Goal: Transaction & Acquisition: Purchase product/service

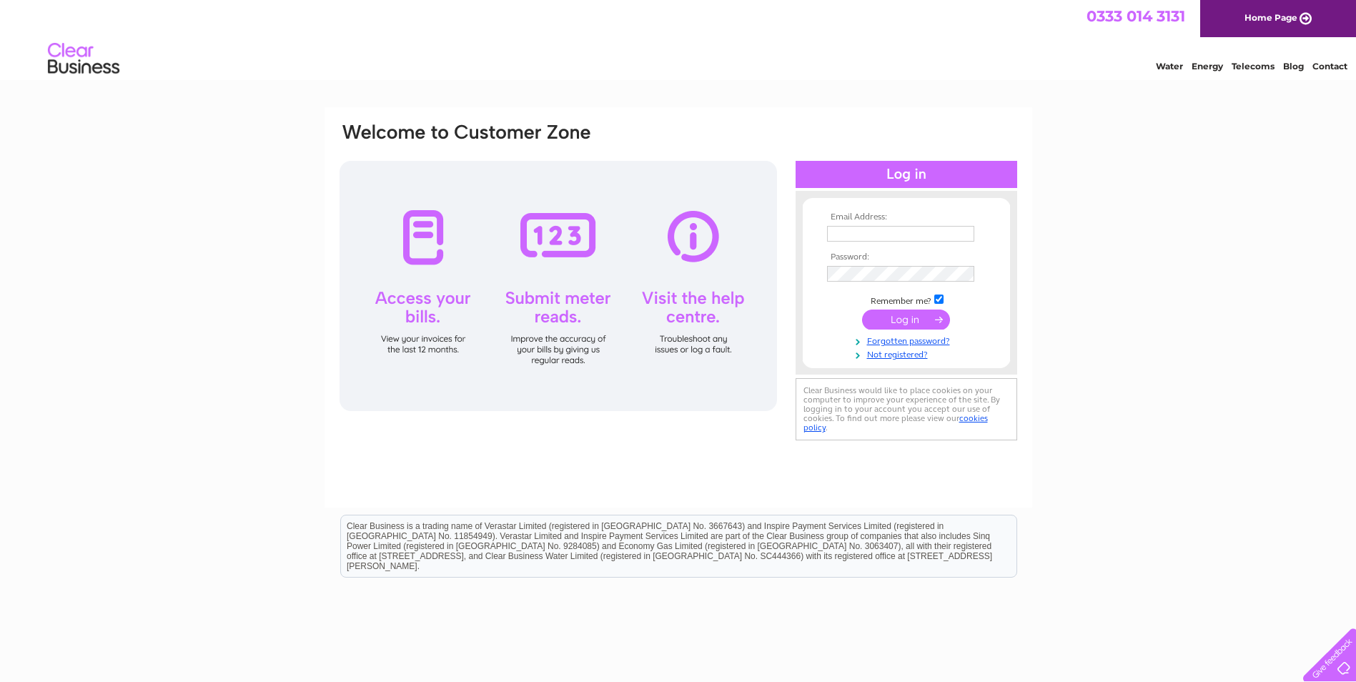
click at [886, 234] on input "text" at bounding box center [900, 234] width 147 height 16
type input "[EMAIL_ADDRESS][DOMAIN_NAME]"
click at [904, 339] on link "Forgotten password?" at bounding box center [908, 342] width 162 height 14
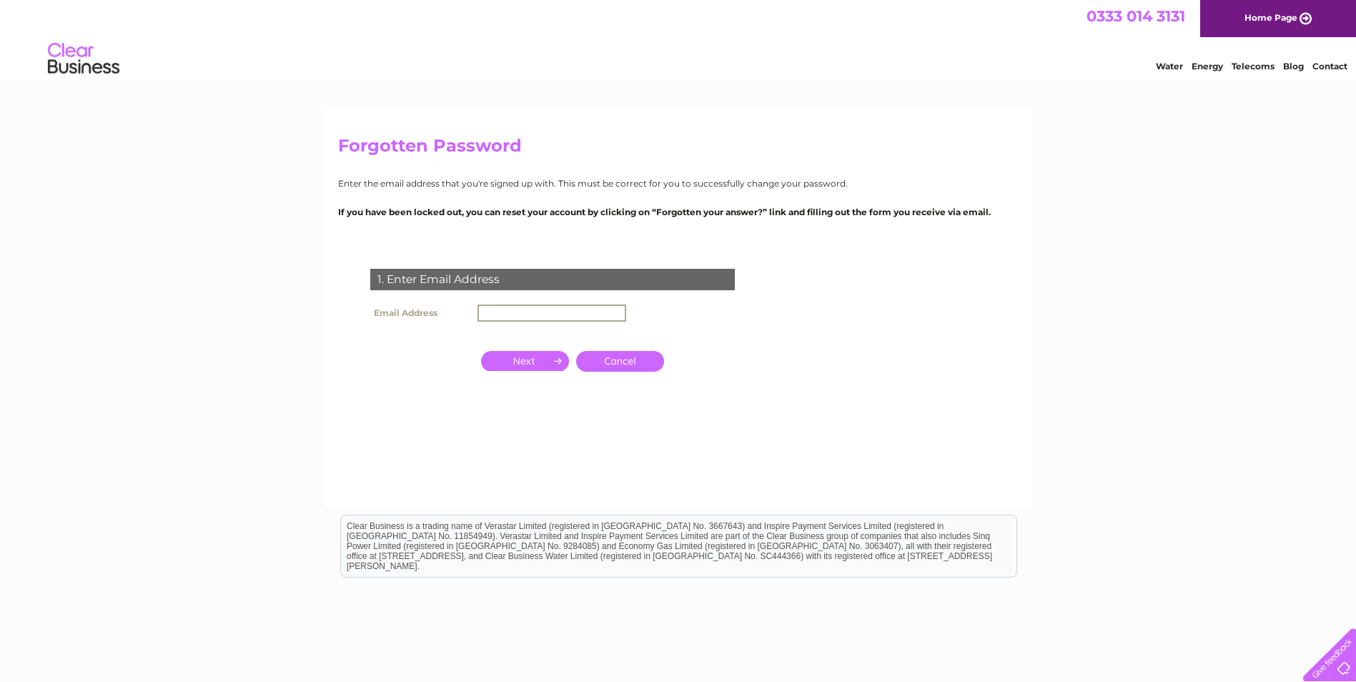
click at [513, 310] on input "text" at bounding box center [552, 313] width 149 height 17
type input "[EMAIL_ADDRESS][DOMAIN_NAME]"
click at [534, 359] on input "button" at bounding box center [525, 361] width 88 height 20
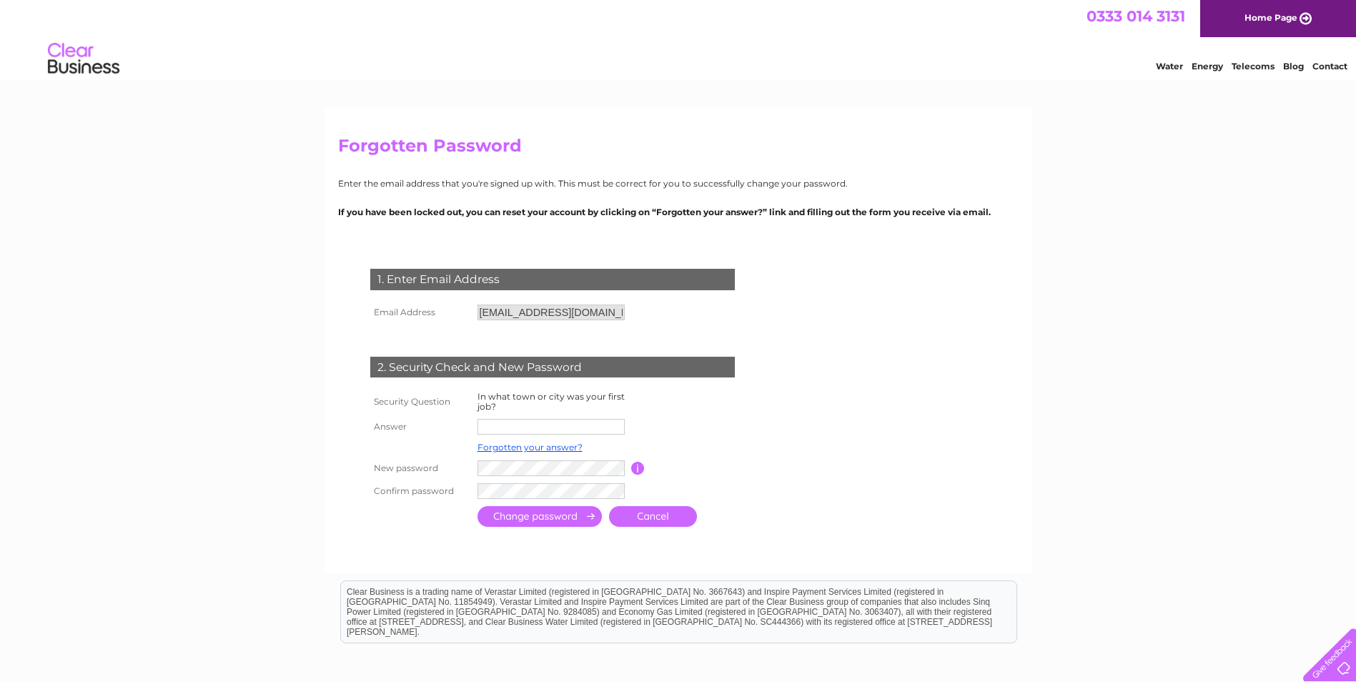
click at [514, 425] on input "text" at bounding box center [551, 427] width 147 height 16
type input "Melrose"
click at [532, 518] on input "submit" at bounding box center [540, 516] width 124 height 21
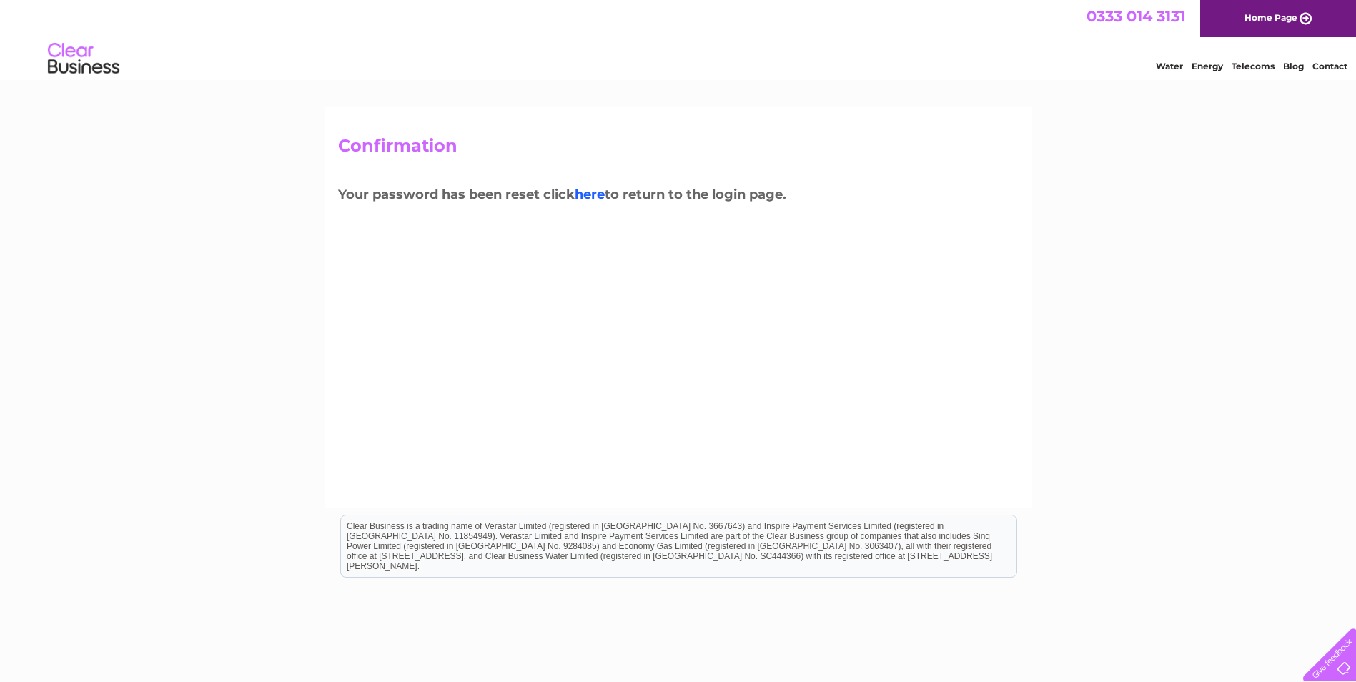
click at [593, 194] on link "here" at bounding box center [590, 195] width 30 height 16
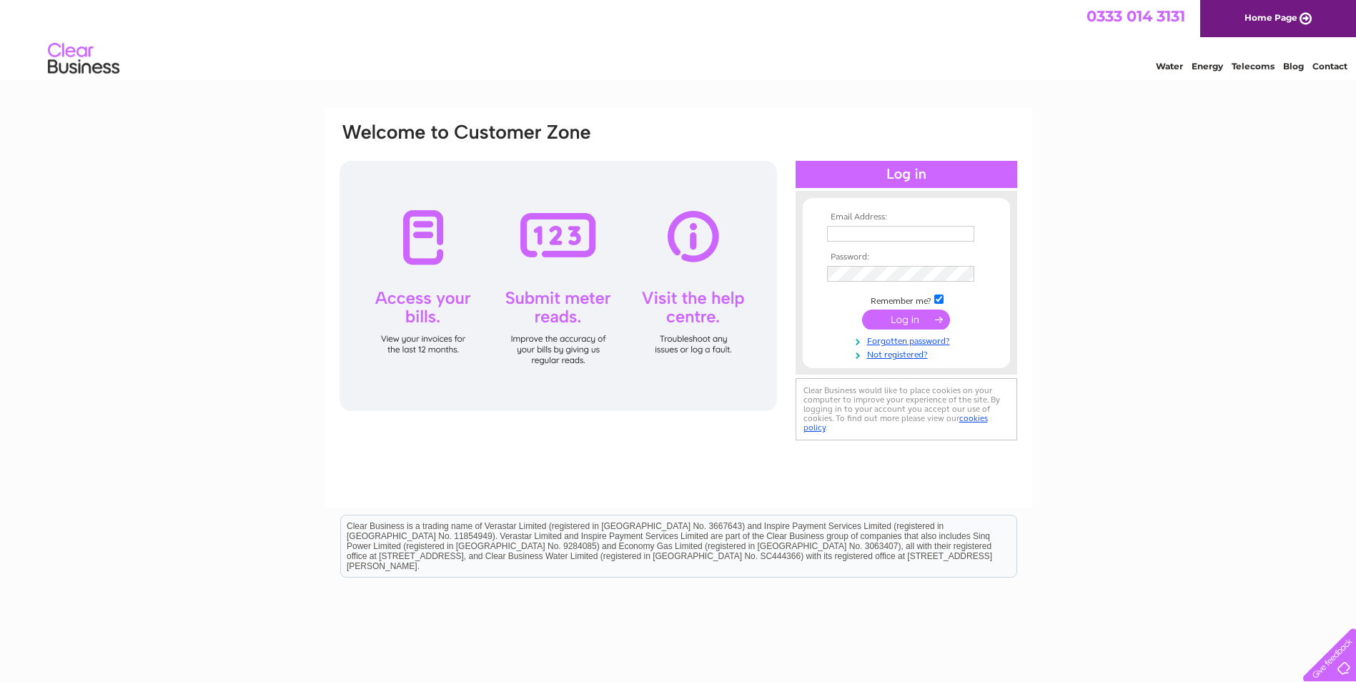
type input "accounts@ltrcastles.com"
click at [906, 321] on input "submit" at bounding box center [906, 320] width 88 height 20
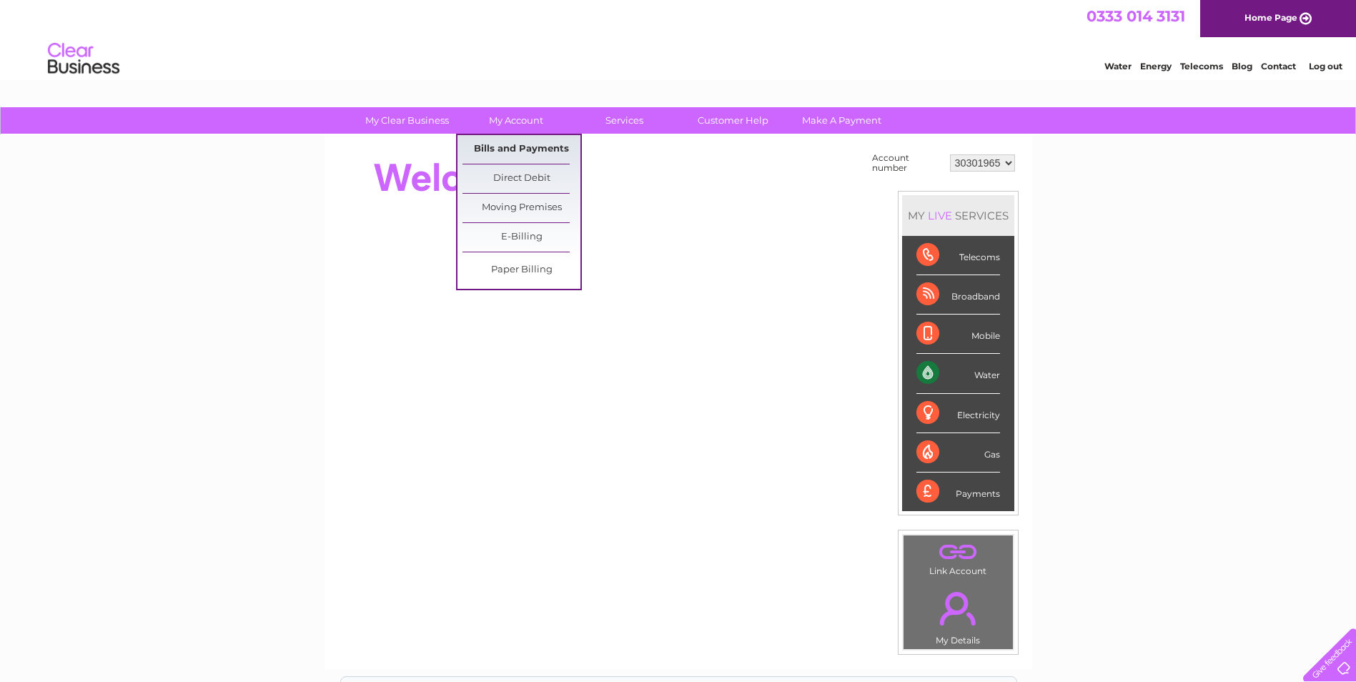
click at [519, 144] on link "Bills and Payments" at bounding box center [522, 149] width 118 height 29
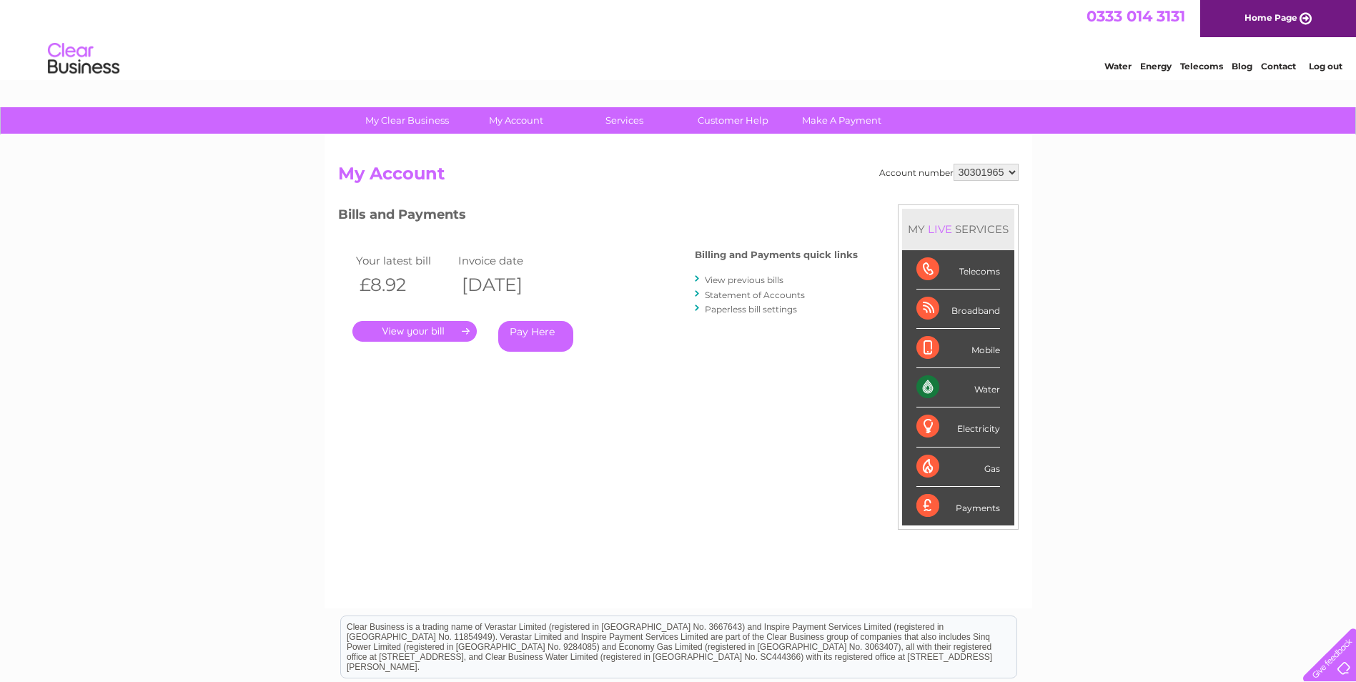
click at [423, 332] on link "." at bounding box center [414, 331] width 124 height 21
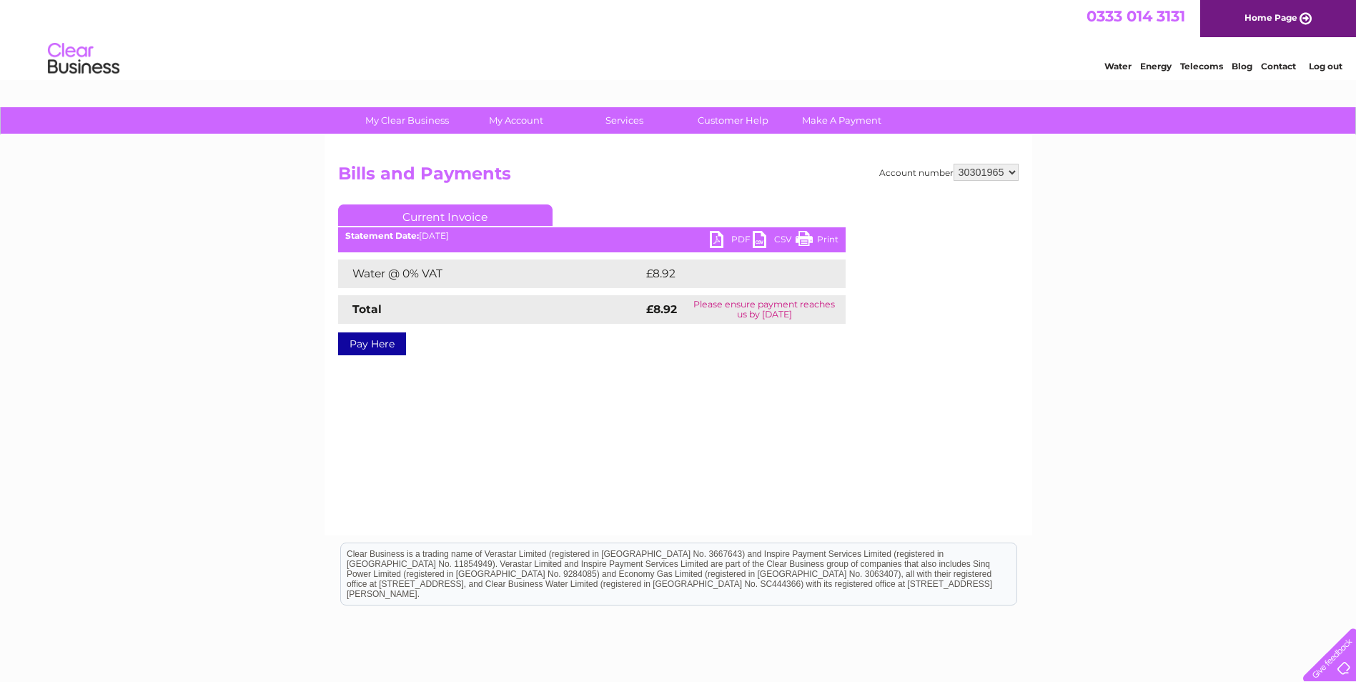
click at [733, 237] on link "PDF" at bounding box center [731, 241] width 43 height 21
click at [377, 344] on link "Pay Here" at bounding box center [372, 343] width 68 height 23
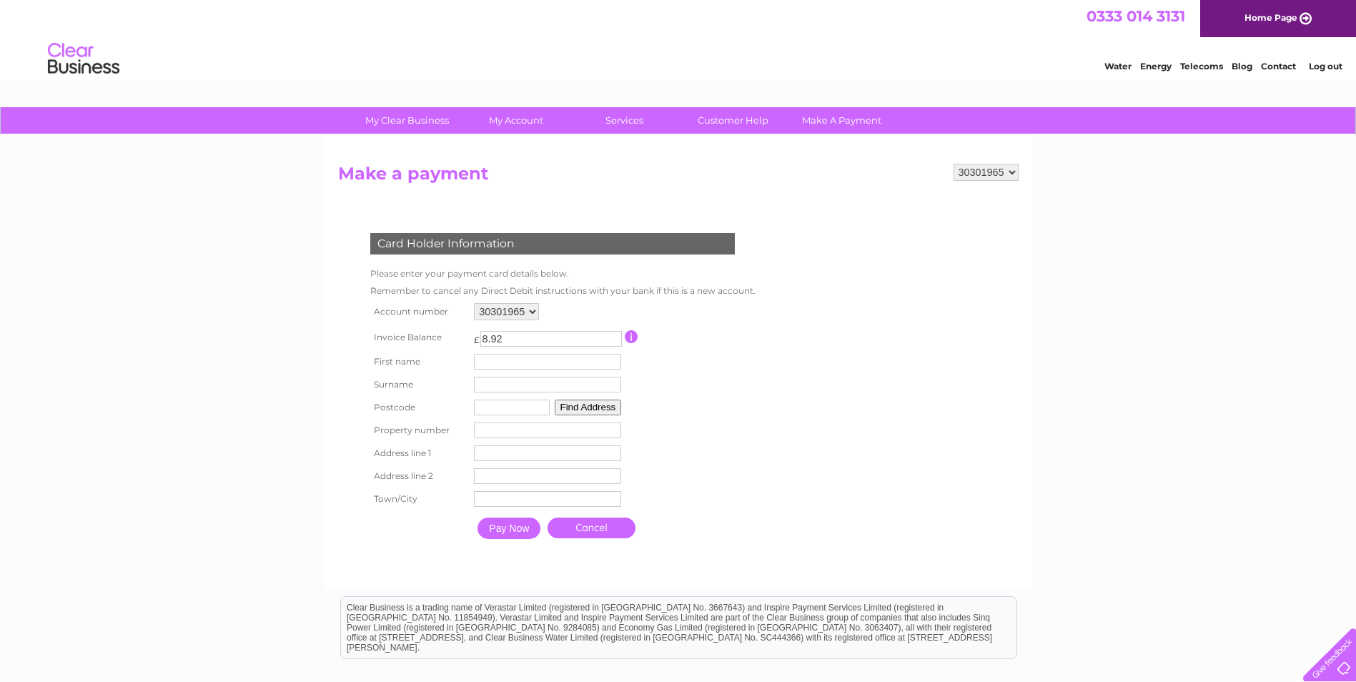
click at [490, 362] on input "text" at bounding box center [547, 362] width 147 height 16
